Goal: Information Seeking & Learning: Understand process/instructions

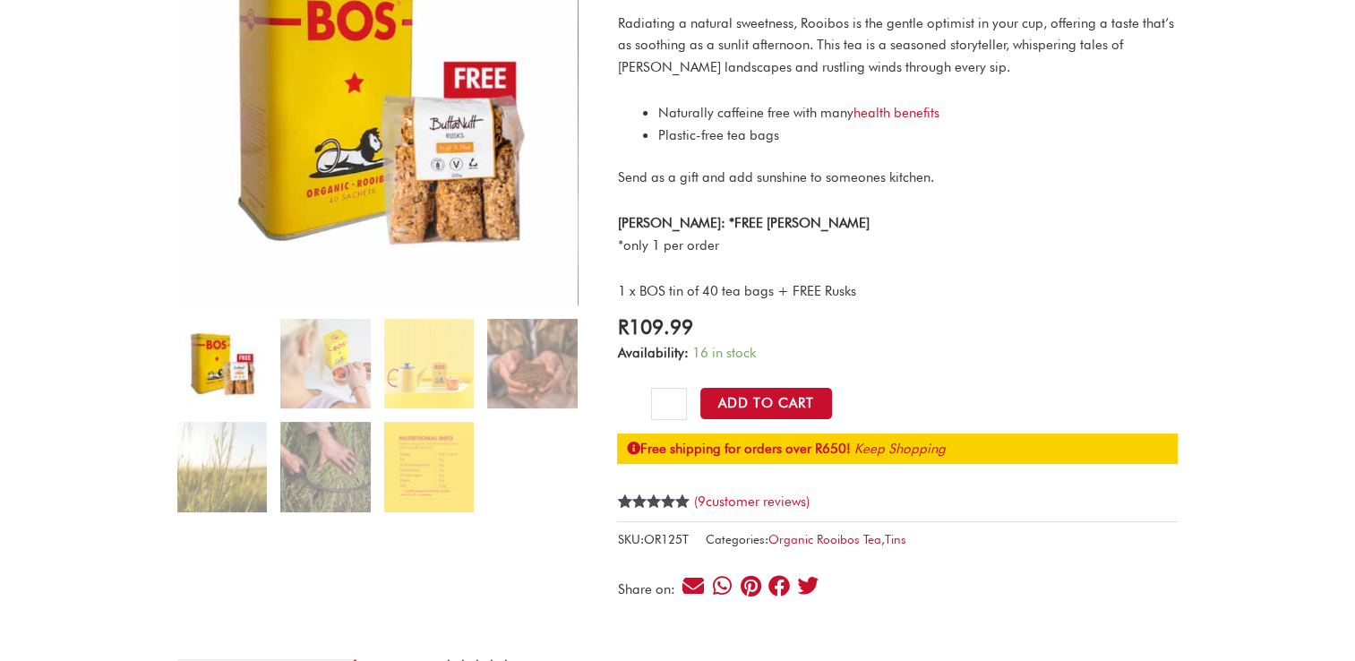
scroll to position [179, 0]
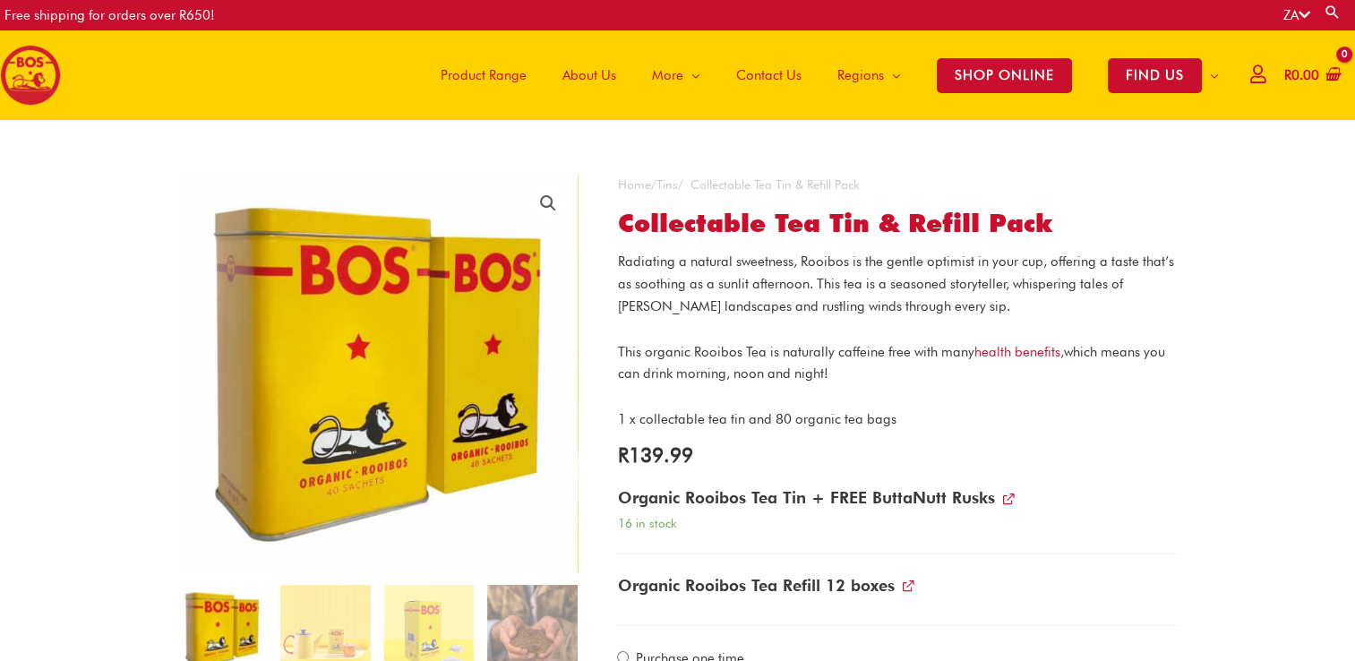
click at [767, 80] on span "Contact Us" at bounding box center [768, 75] width 65 height 54
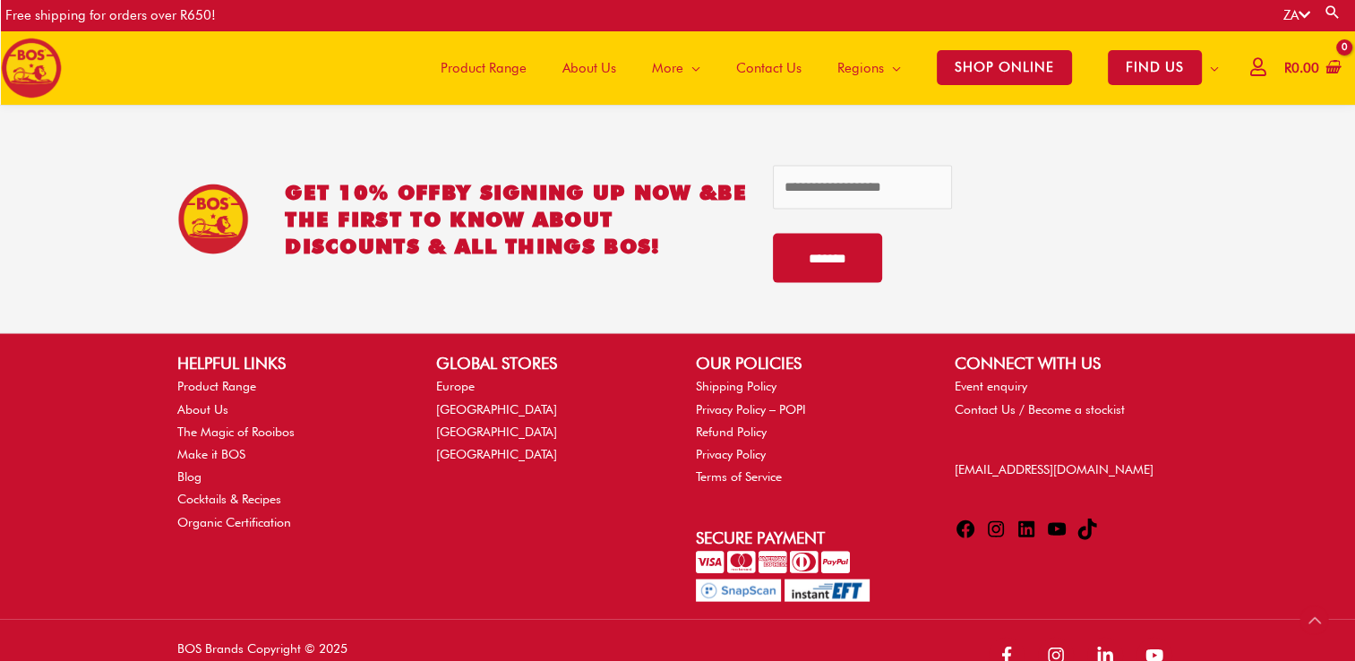
scroll to position [3876, 0]
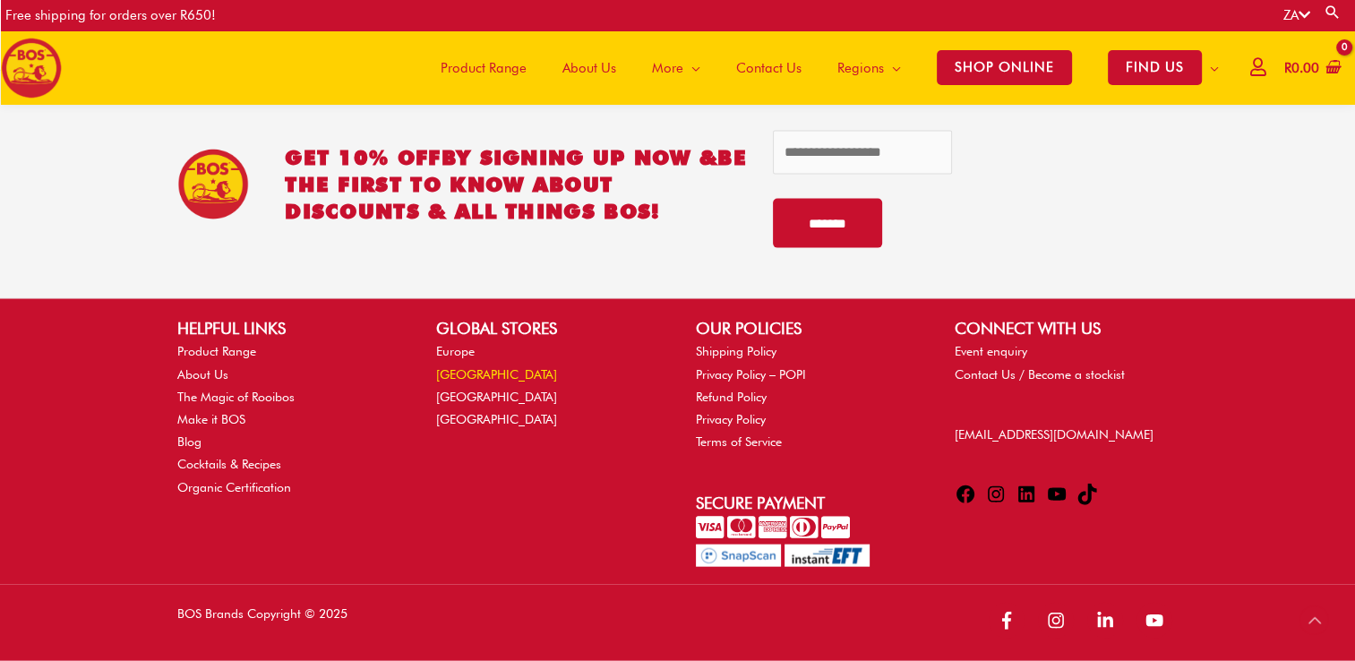
click at [461, 373] on link "[GEOGRAPHIC_DATA]" at bounding box center [496, 374] width 121 height 14
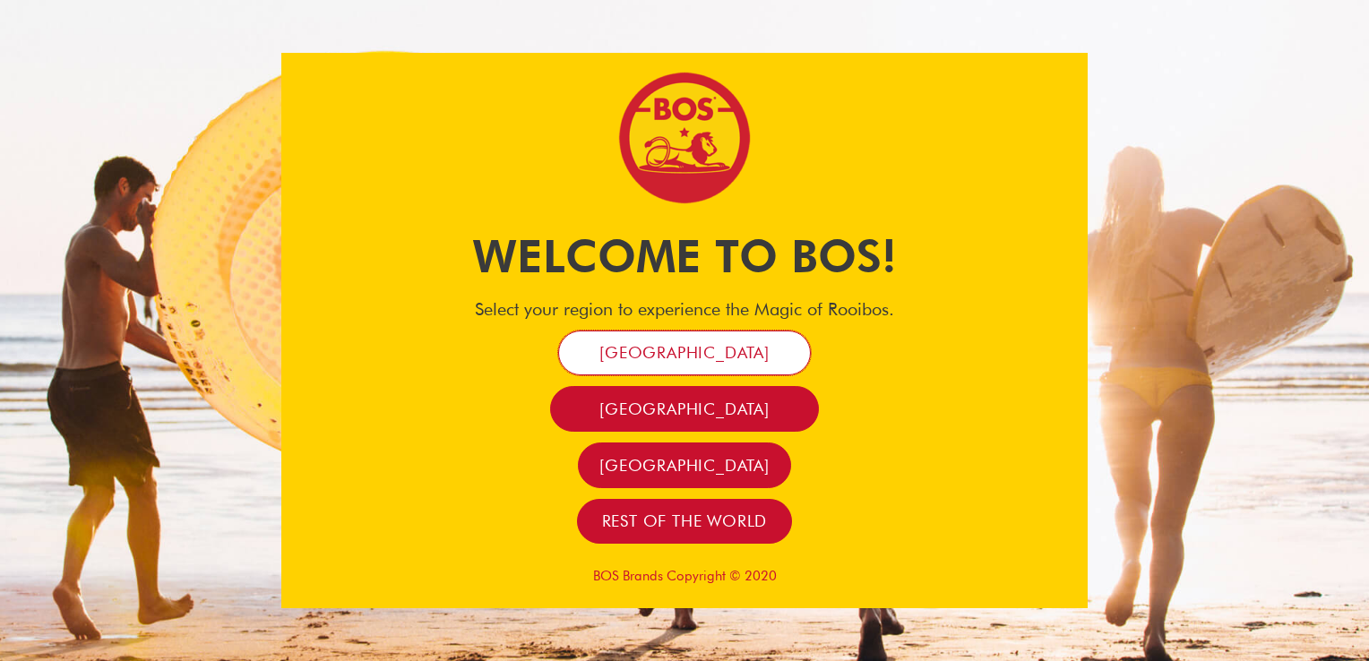
click at [658, 363] on span "[GEOGRAPHIC_DATA]" at bounding box center [684, 352] width 170 height 21
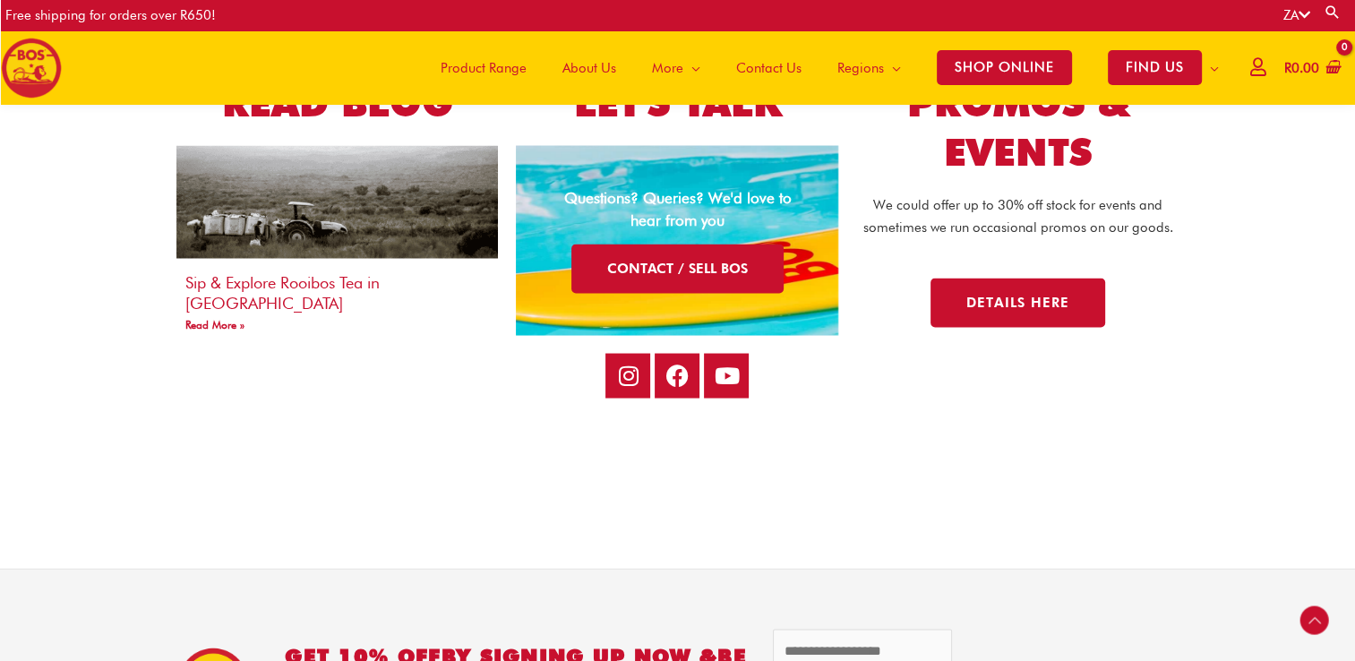
scroll to position [3758, 0]
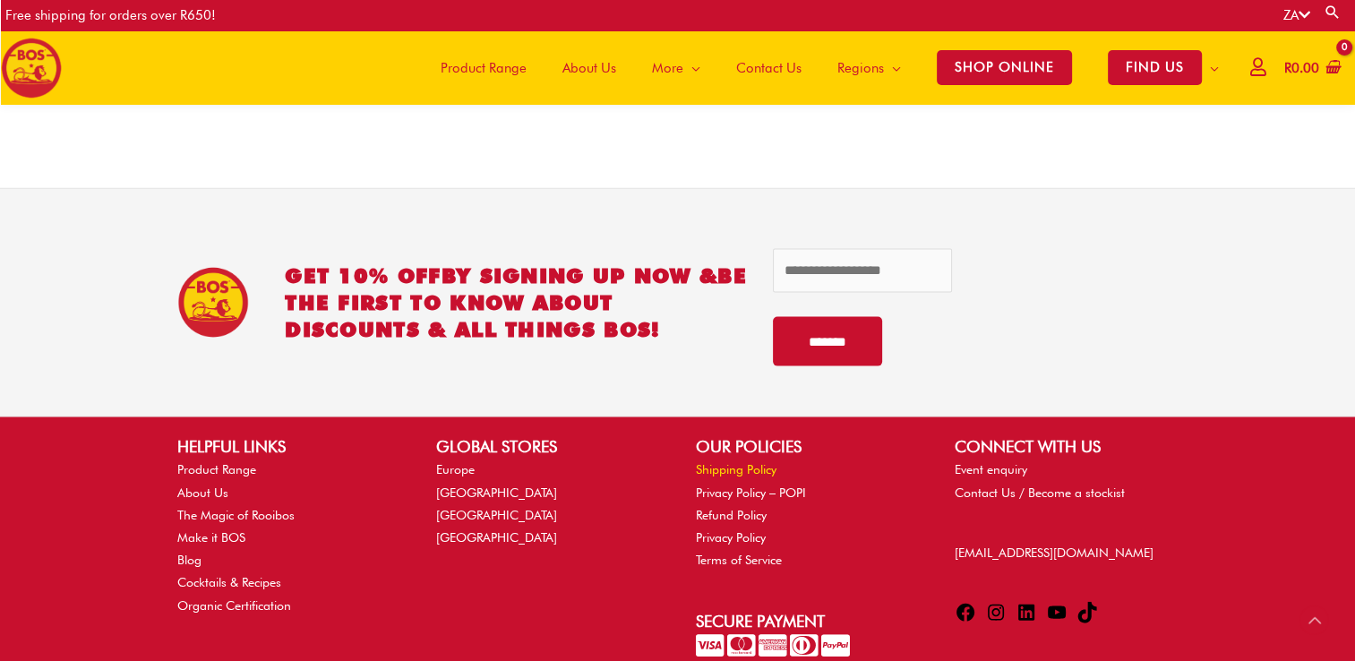
click at [727, 468] on link "Shipping Policy" at bounding box center [736, 469] width 81 height 14
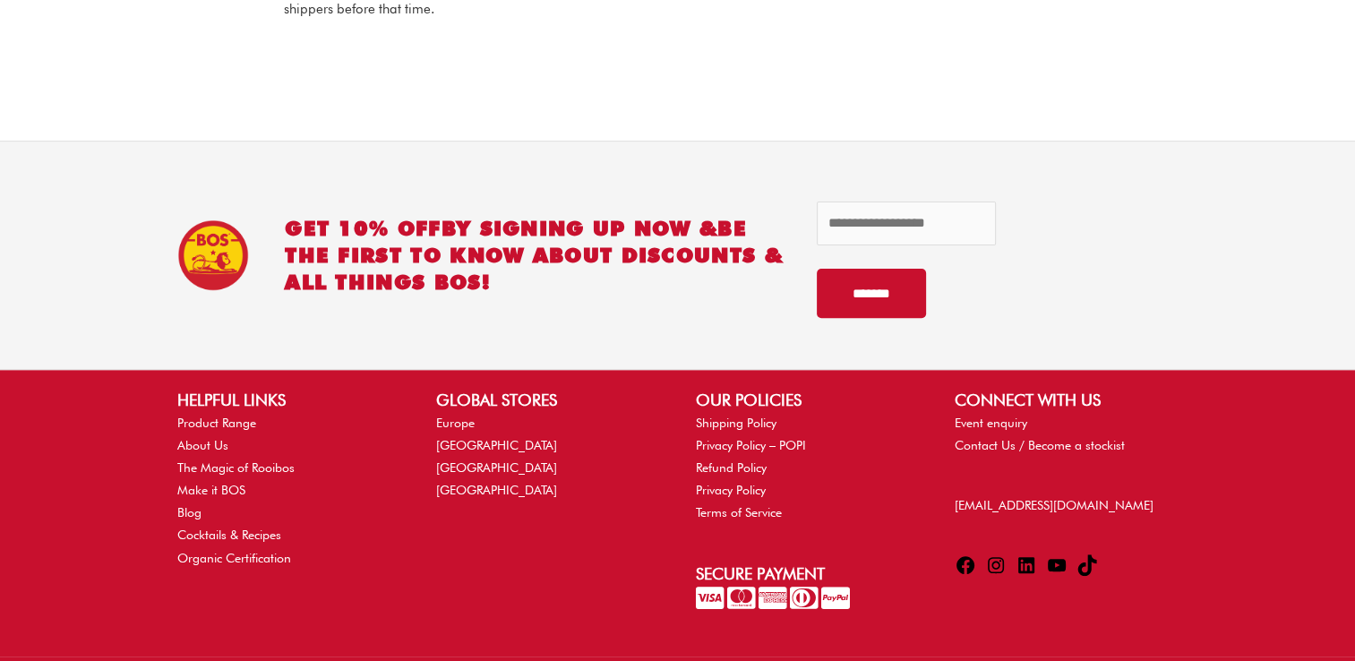
scroll to position [608, 0]
